Goal: Navigation & Orientation: Find specific page/section

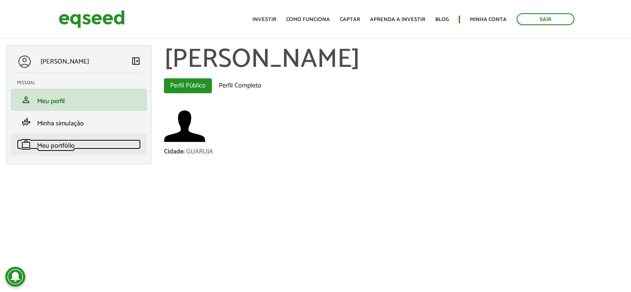
click at [49, 146] on span "Meu portfólio" at bounding box center [56, 145] width 38 height 11
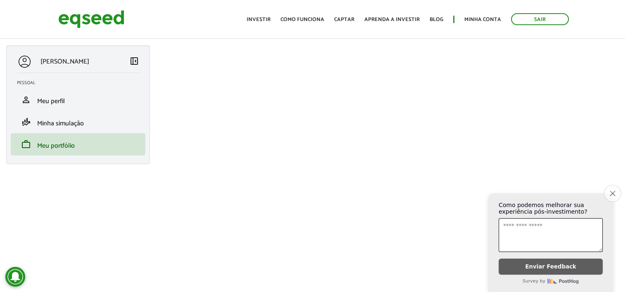
click at [611, 191] on icon "Close survey" at bounding box center [611, 193] width 5 height 5
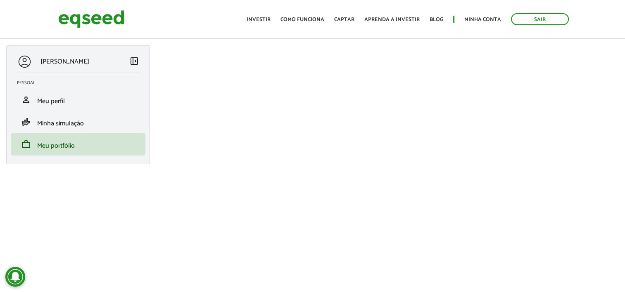
click at [624, 123] on html "Sair Toggle navigation Toggle navigation Início Investir Como funciona" at bounding box center [312, 146] width 625 height 292
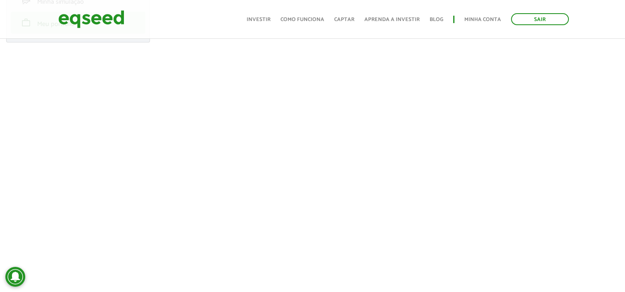
scroll to position [111, 0]
